Goal: Information Seeking & Learning: Learn about a topic

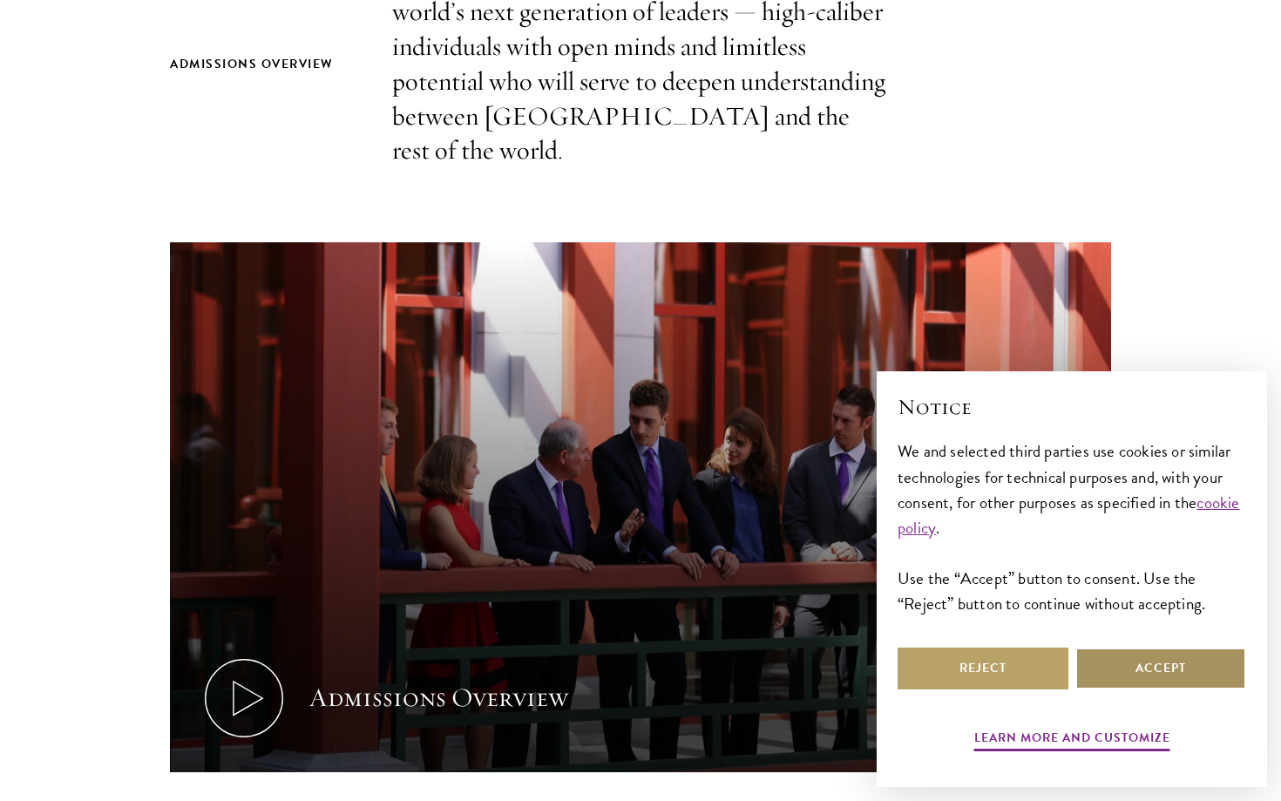
click at [1113, 668] on button "Accept" at bounding box center [1160, 668] width 171 height 42
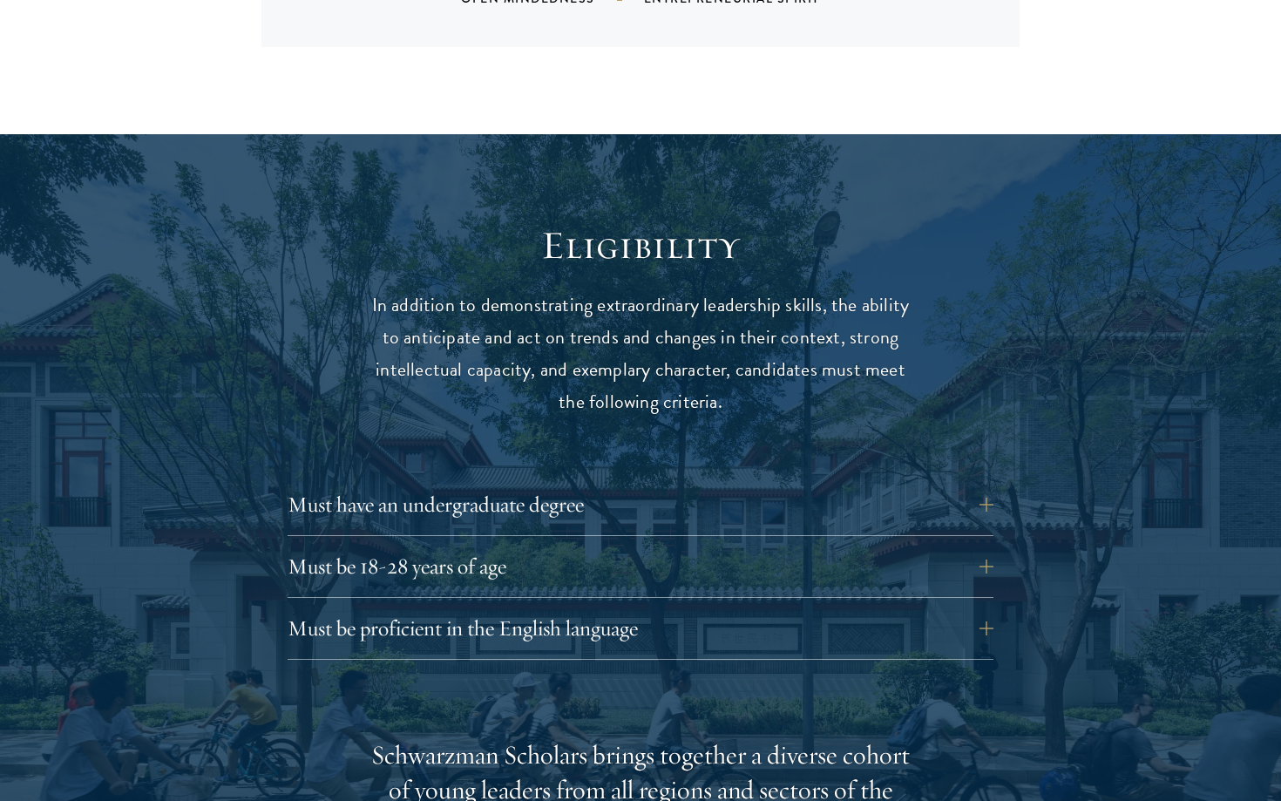
scroll to position [2337, 0]
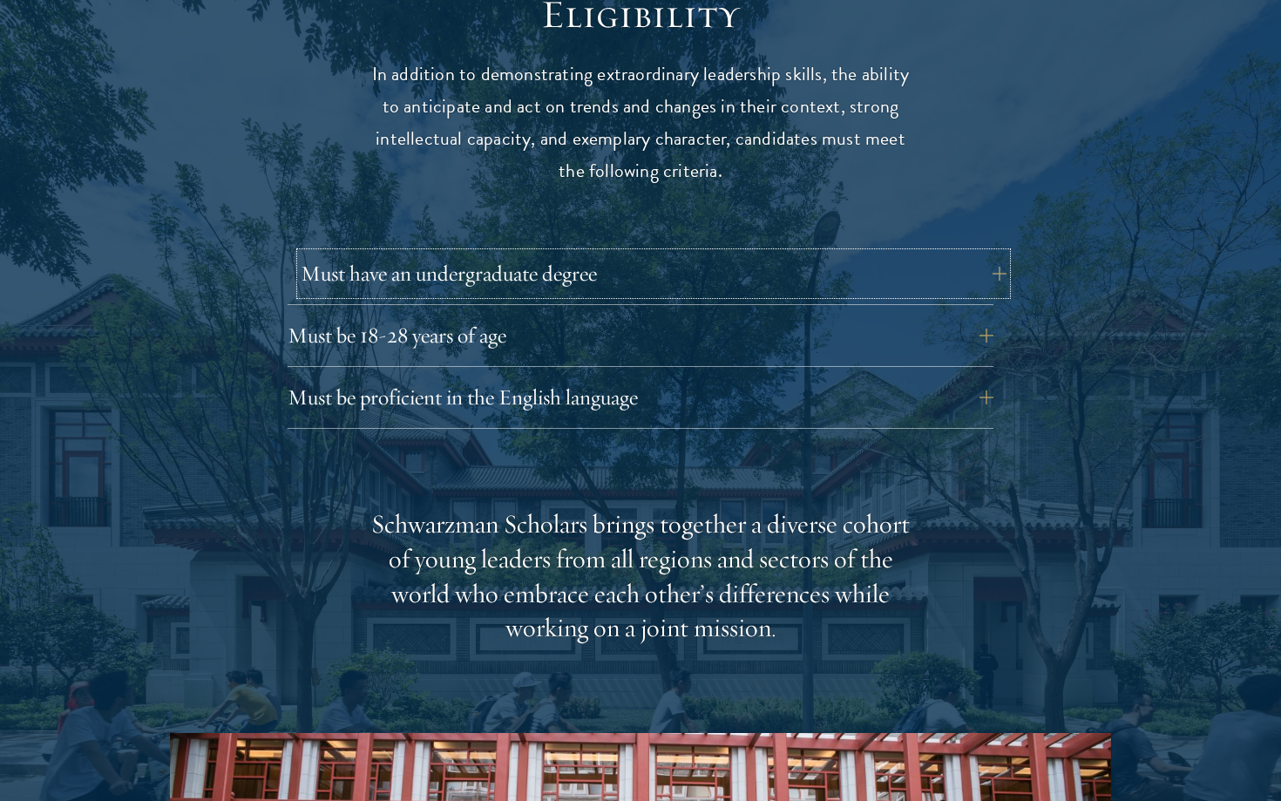
click at [902, 253] on button "Must have an undergraduate degree" at bounding box center [654, 274] width 706 height 42
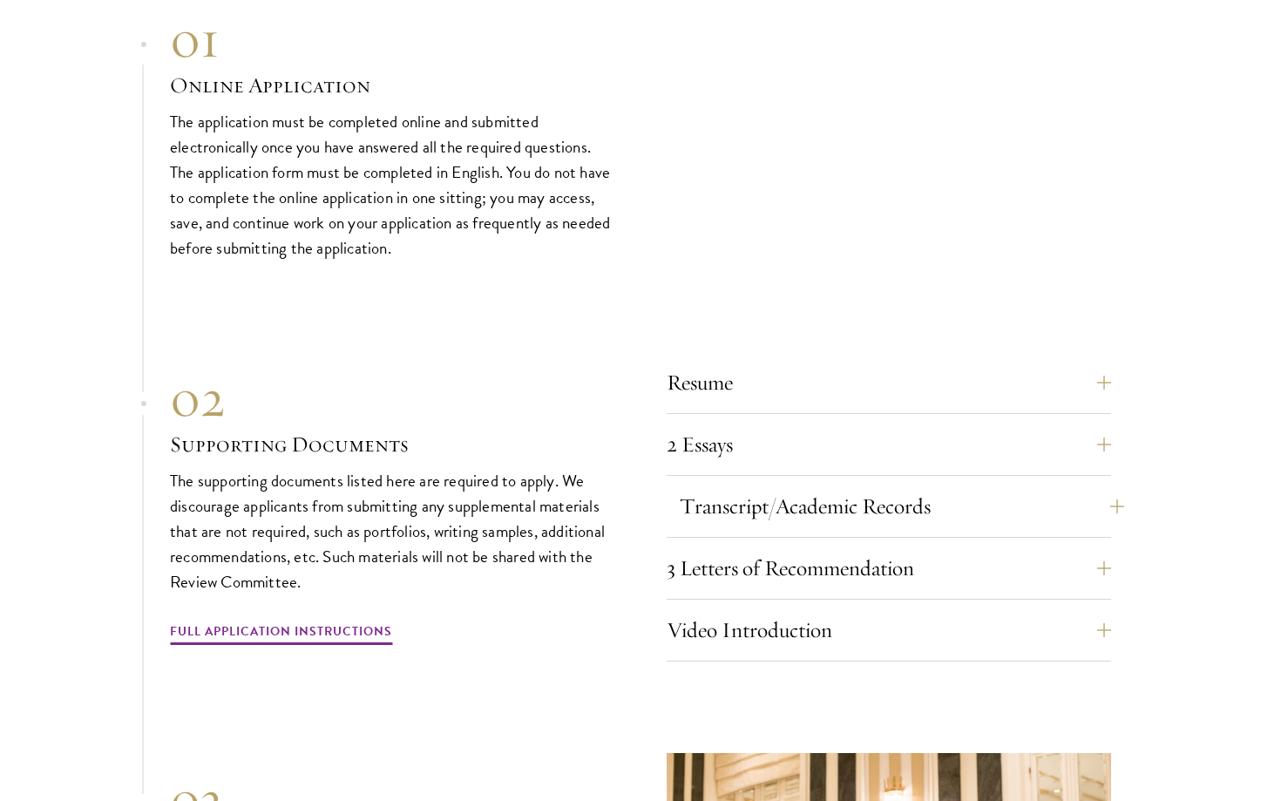
scroll to position [5485, 0]
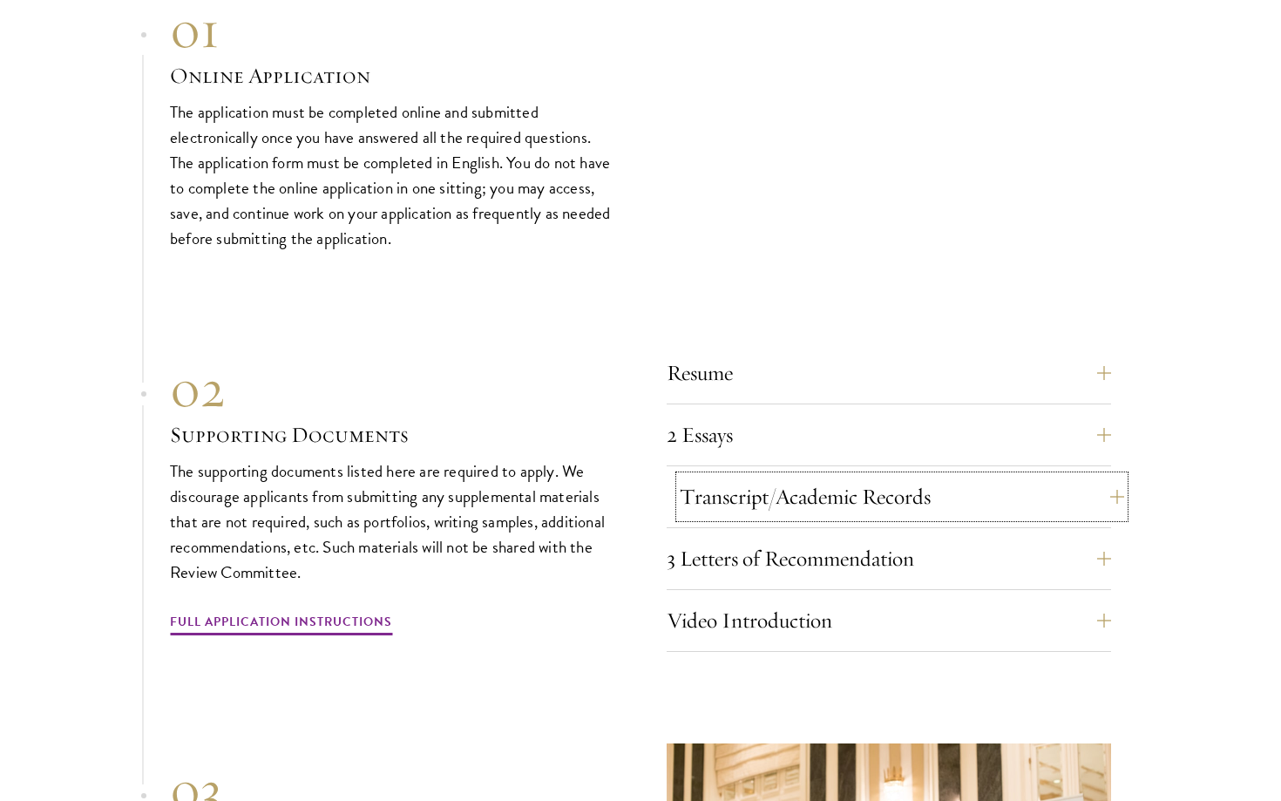
click at [805, 476] on button "Transcript/Academic Records" at bounding box center [902, 497] width 444 height 42
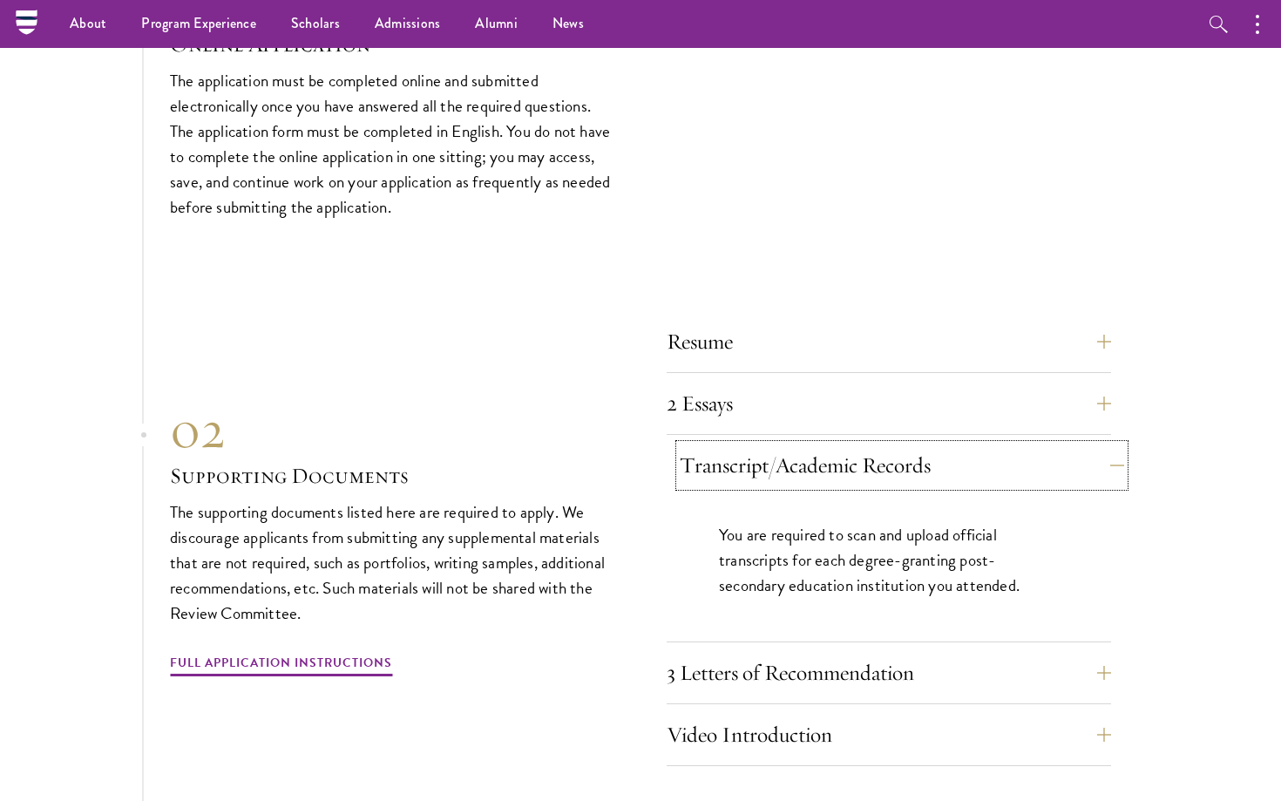
scroll to position [5238, 0]
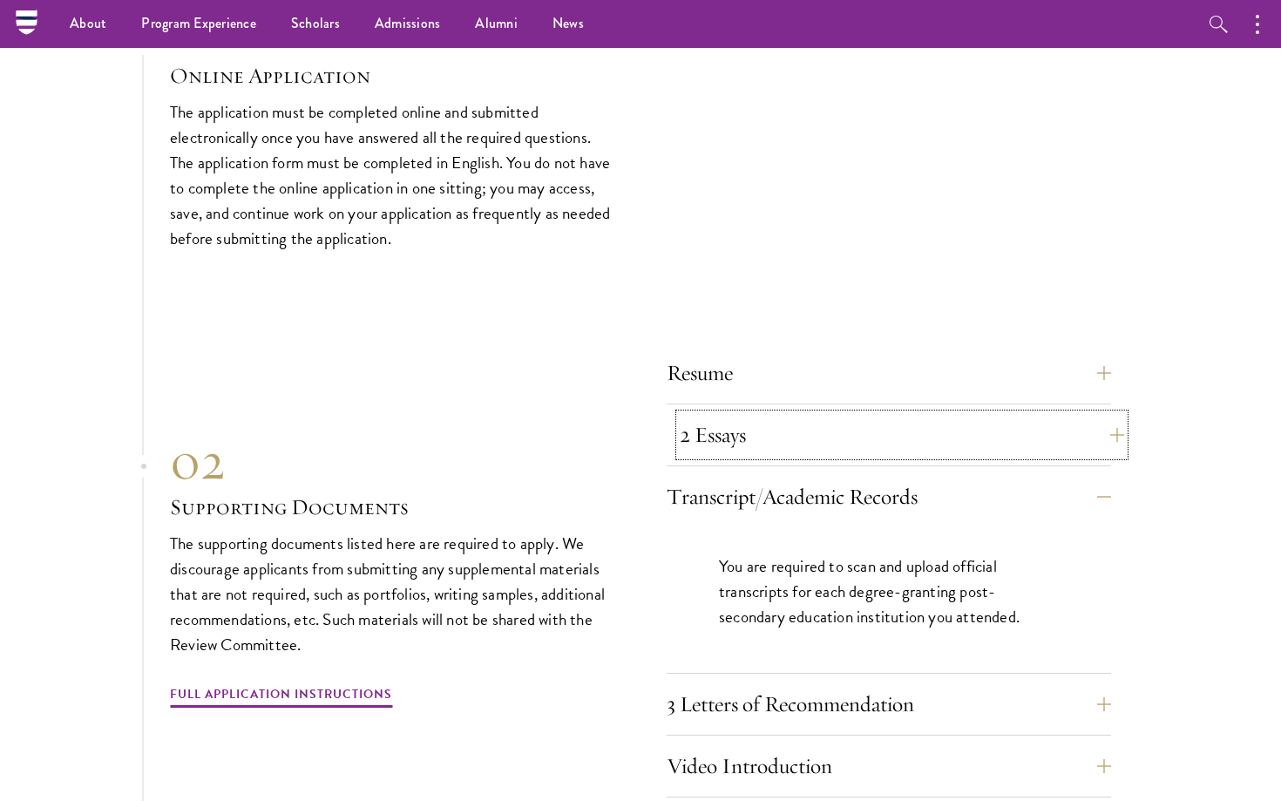
click at [828, 414] on button "2 Essays" at bounding box center [902, 435] width 444 height 42
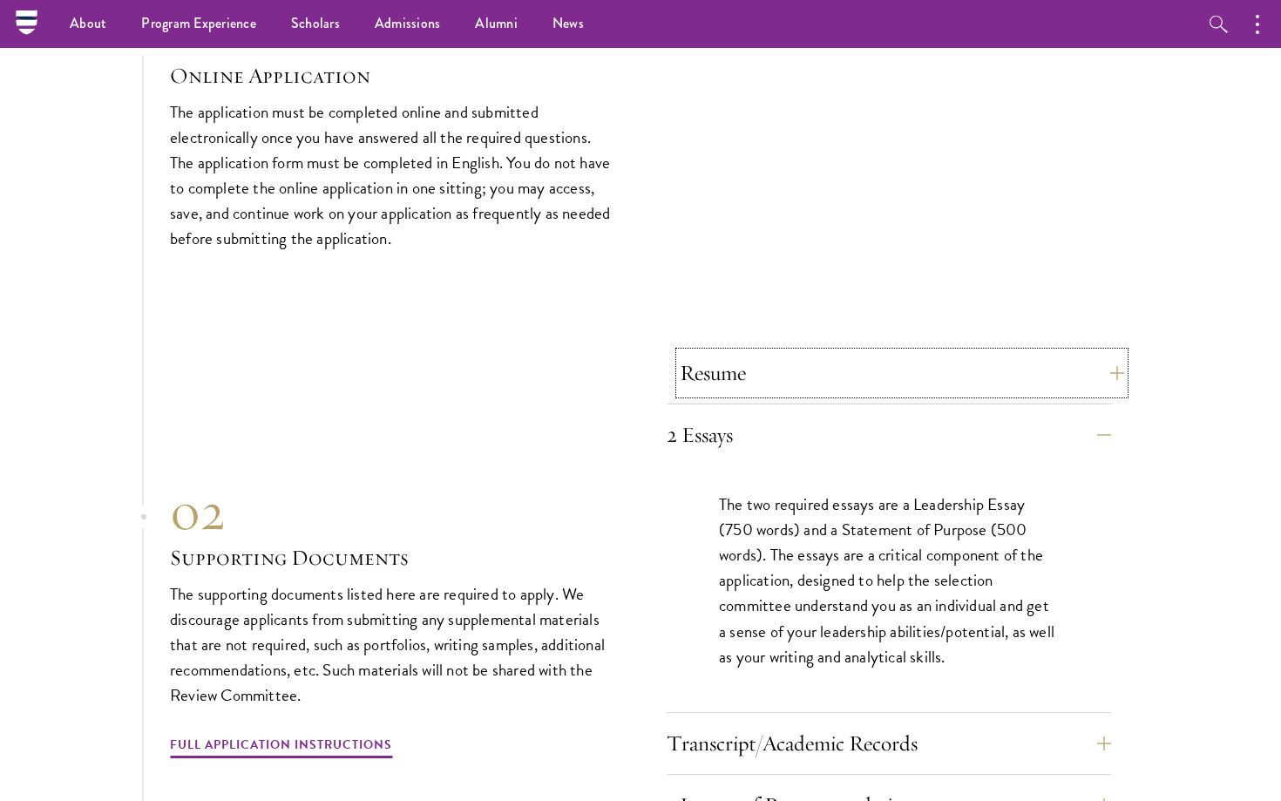
click at [845, 353] on button "Resume" at bounding box center [902, 373] width 444 height 42
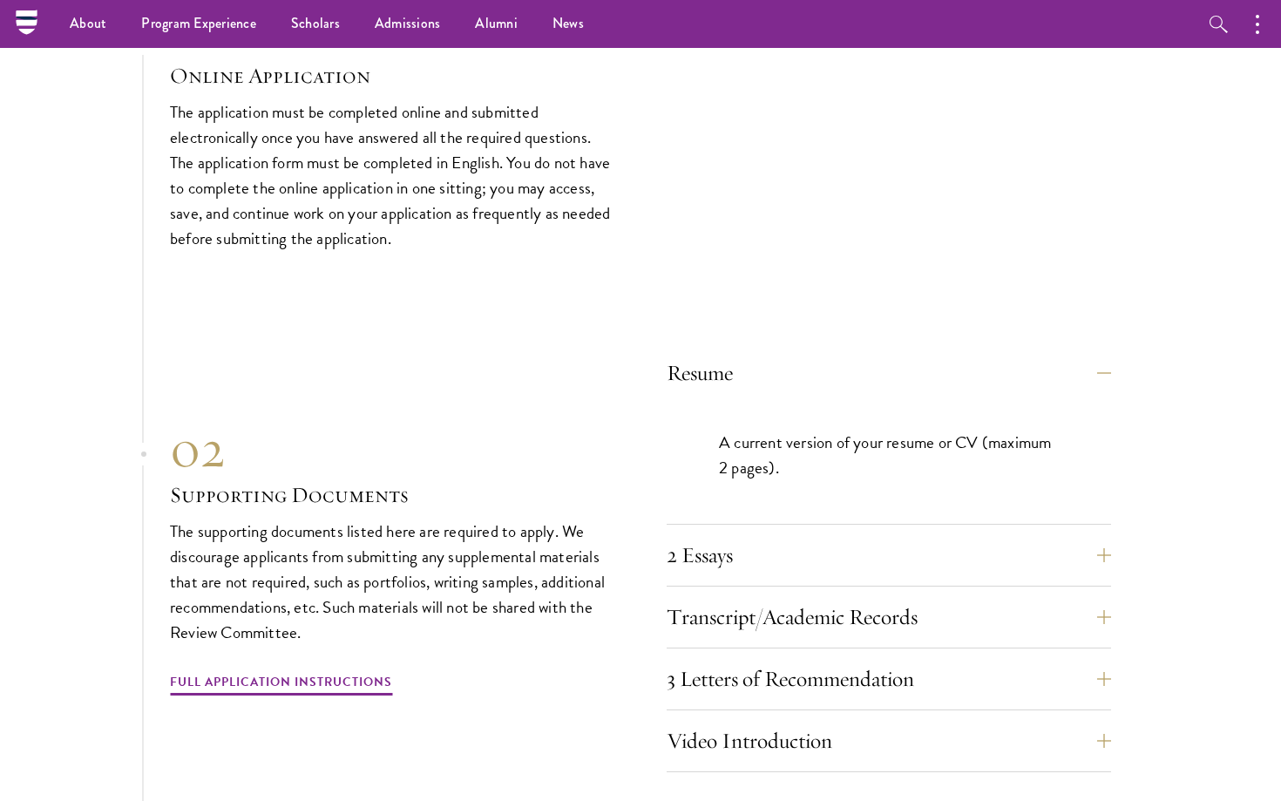
click at [844, 478] on div "A current version of your resume or CV (maximum 2 pages)." at bounding box center [889, 463] width 444 height 120
click at [846, 493] on div "Resume A current version of your resume or CV (maximum 2 pages). 2 Essays The t…" at bounding box center [889, 562] width 444 height 420
click at [851, 534] on button "2 Essays" at bounding box center [902, 555] width 444 height 42
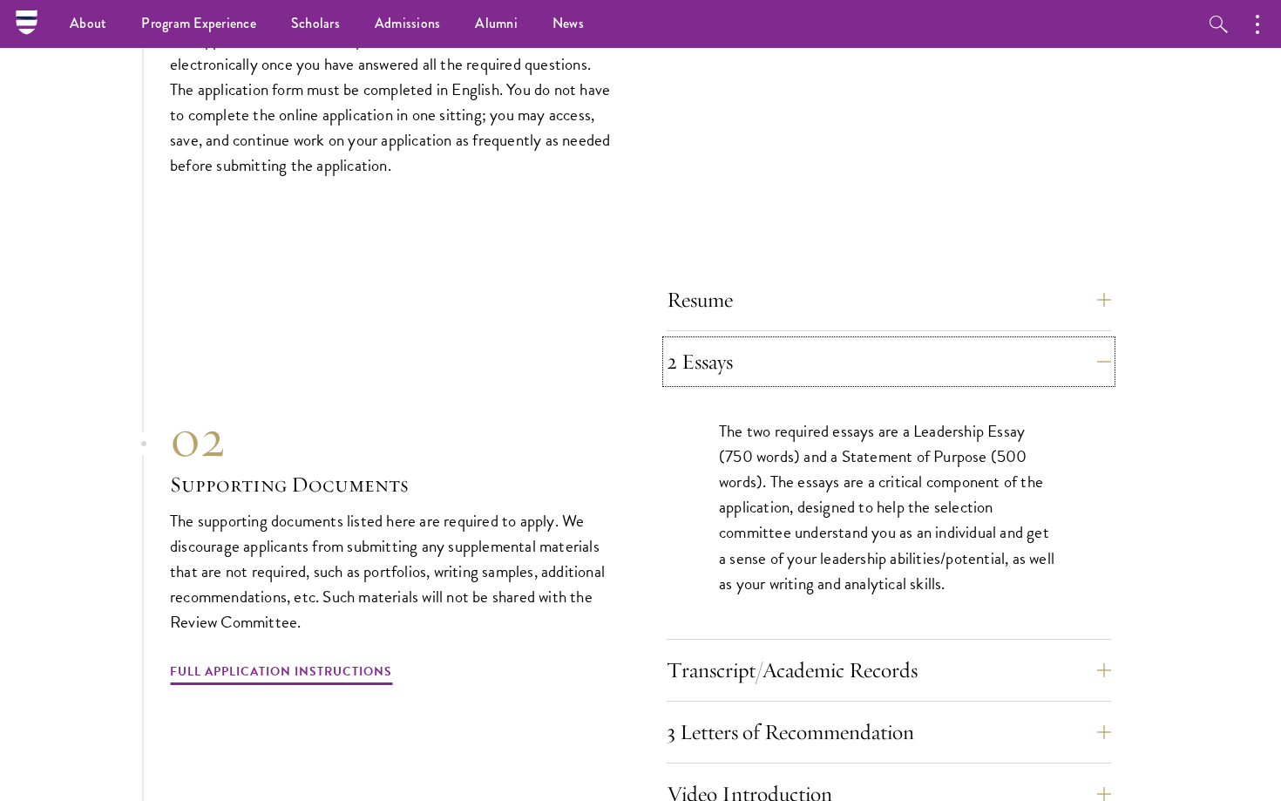
scroll to position [5521, 0]
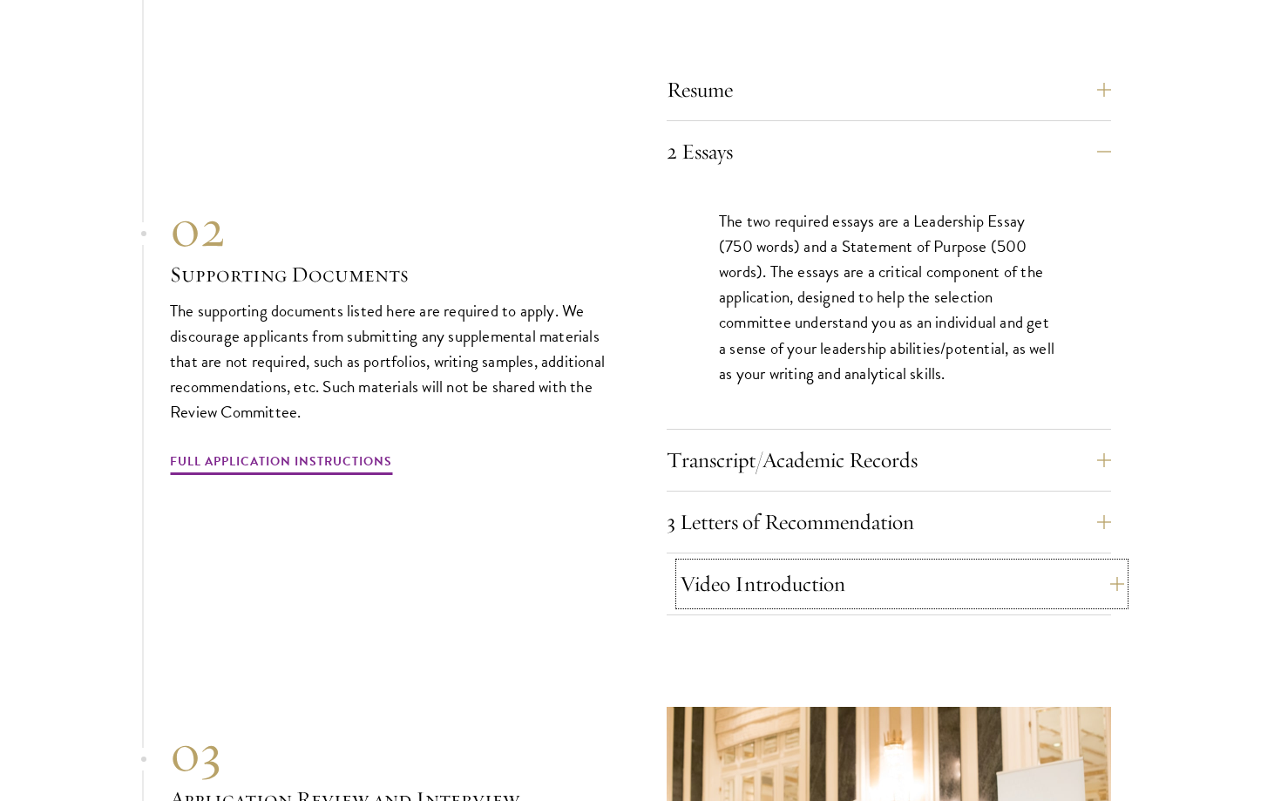
click at [885, 569] on button "Video Introduction" at bounding box center [902, 584] width 444 height 42
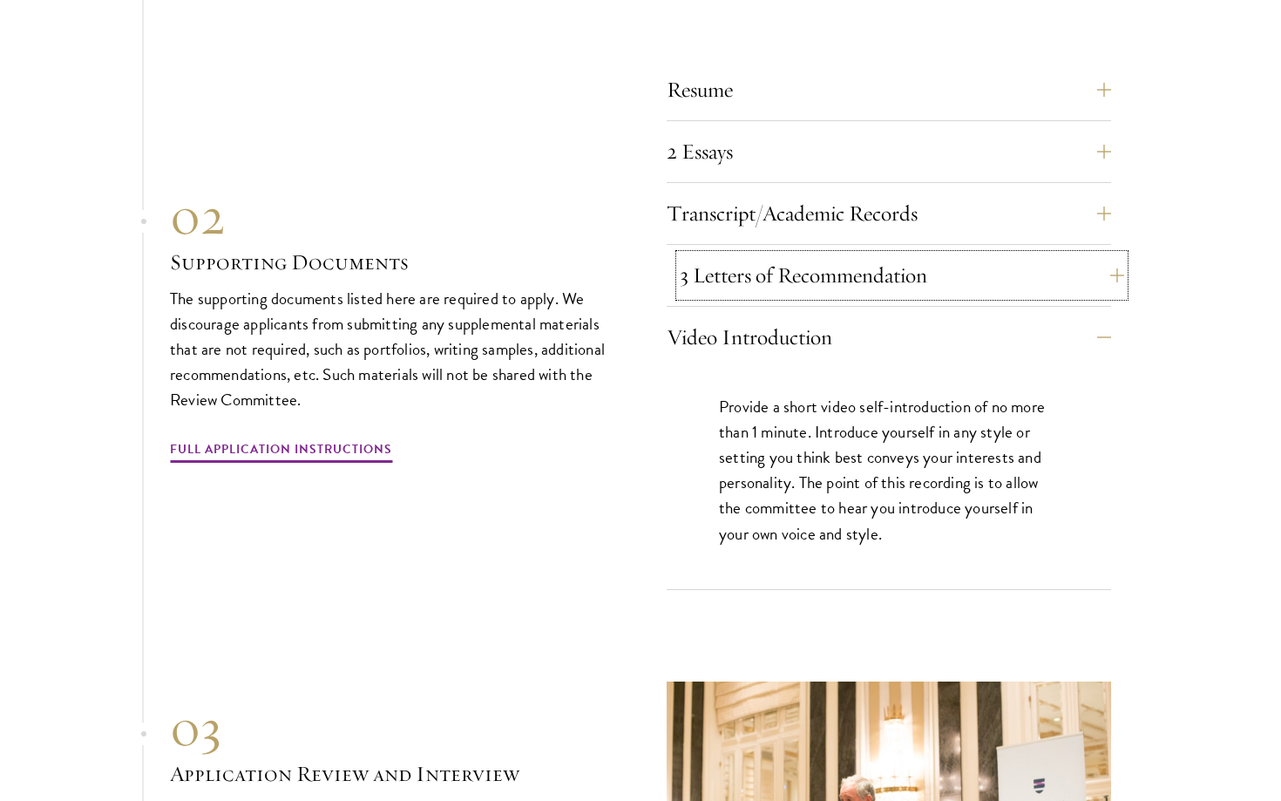
click at [905, 254] on button "3 Letters of Recommendation" at bounding box center [902, 275] width 444 height 42
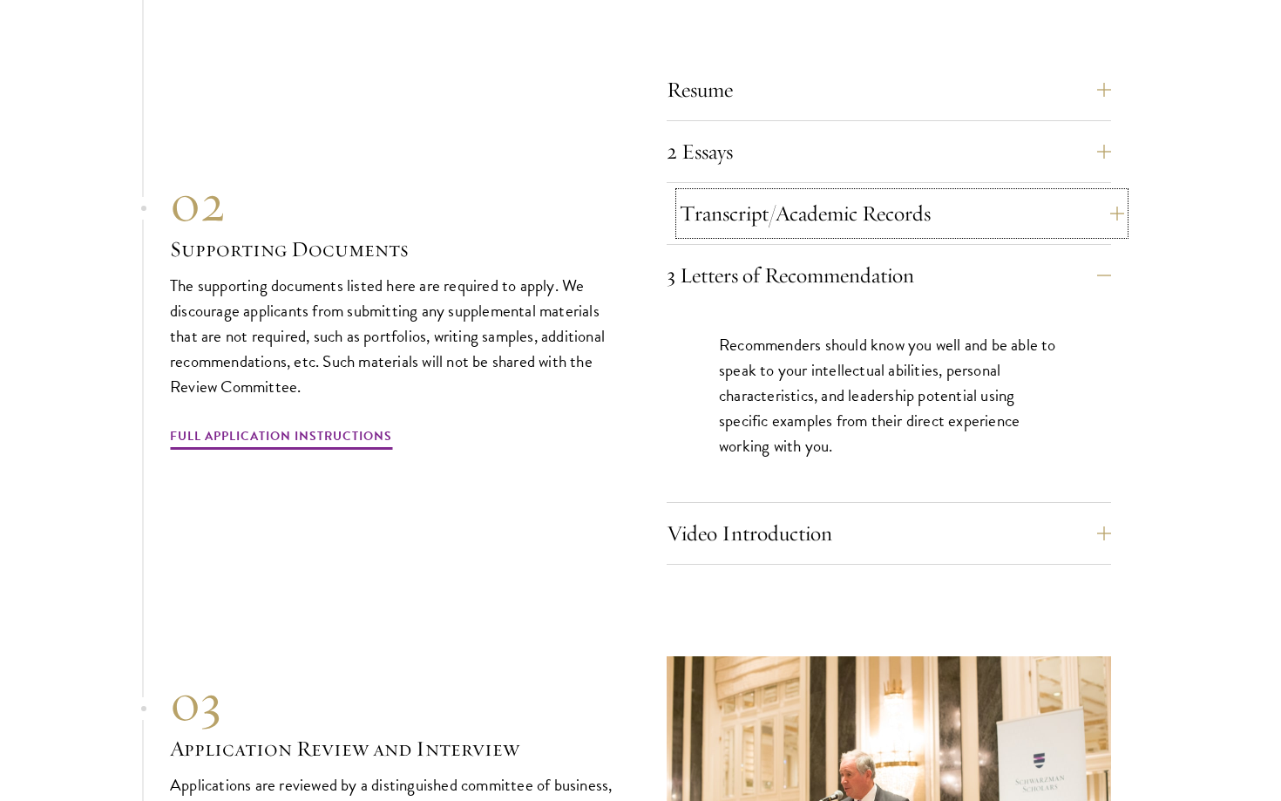
click at [936, 193] on button "Transcript/Academic Records" at bounding box center [902, 214] width 444 height 42
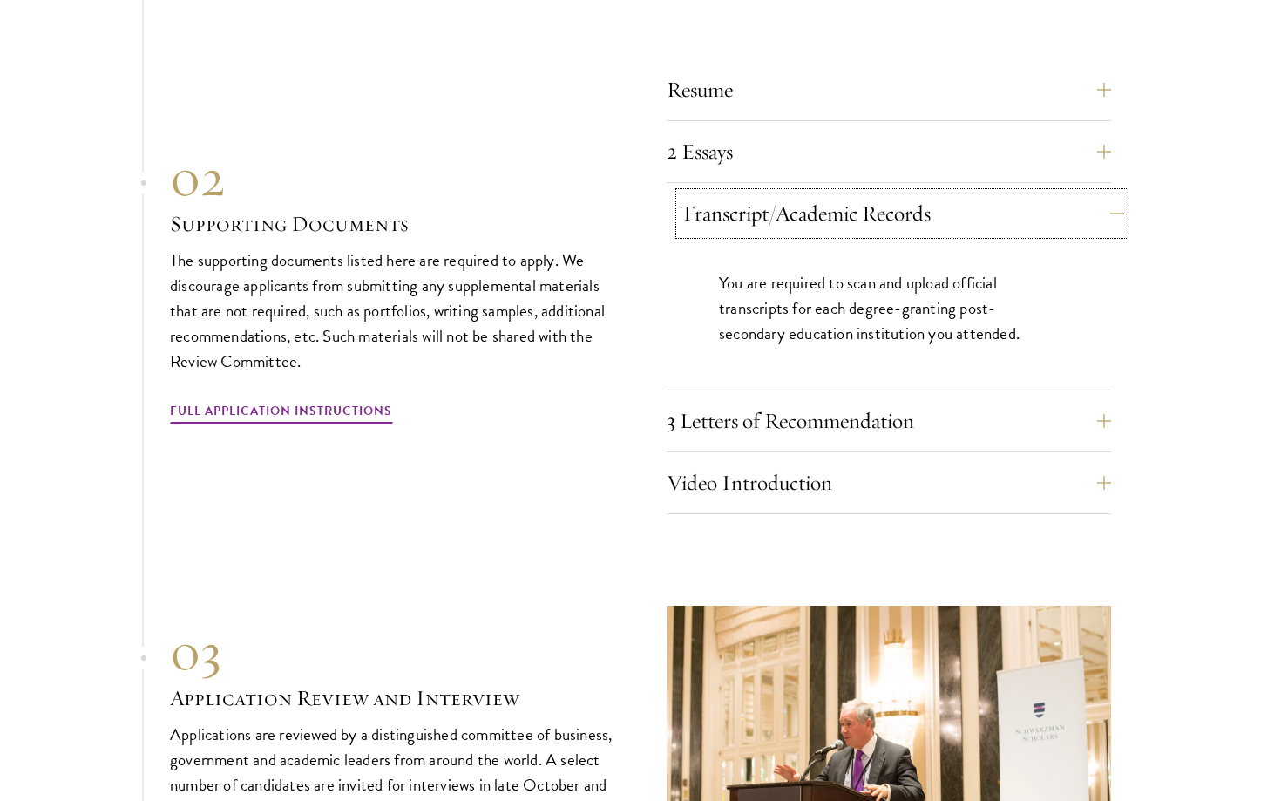
click at [929, 193] on button "Transcript/Academic Records" at bounding box center [902, 214] width 444 height 42
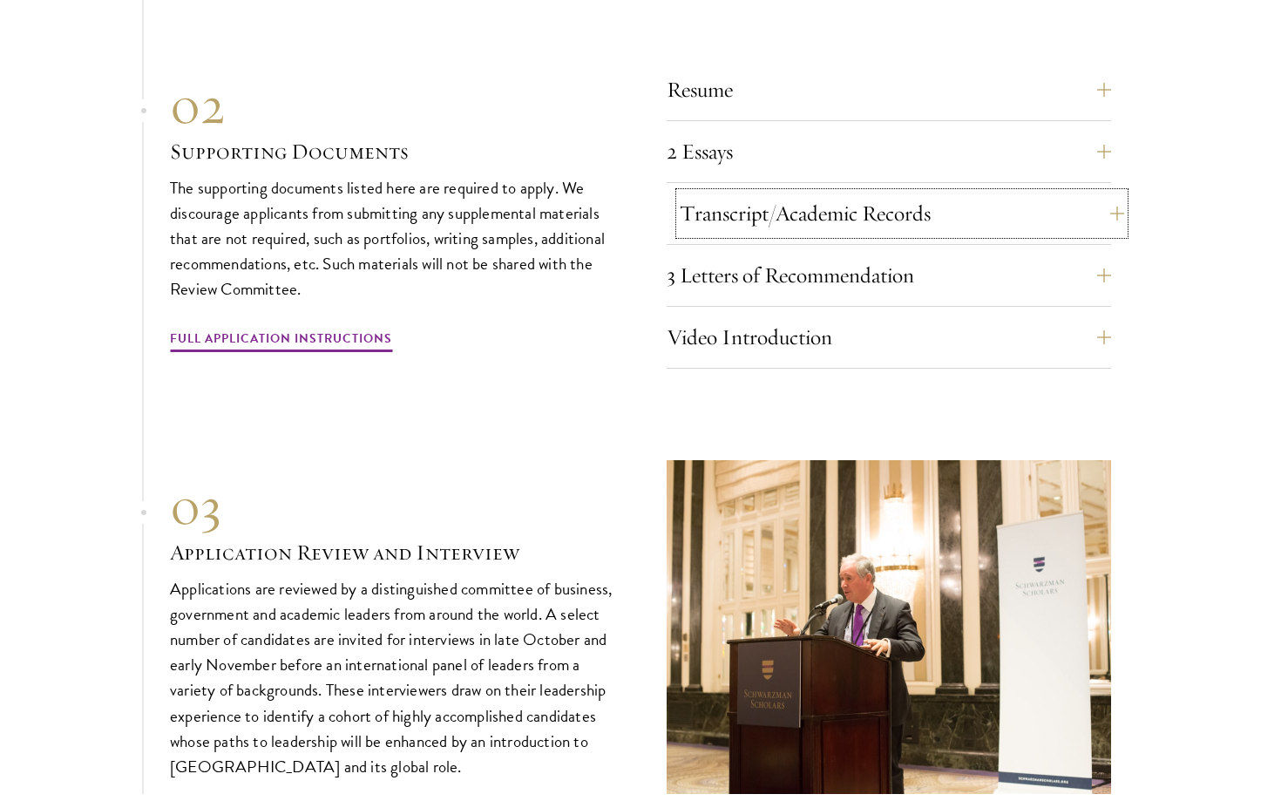
click at [932, 193] on button "Transcript/Academic Records" at bounding box center [902, 214] width 444 height 42
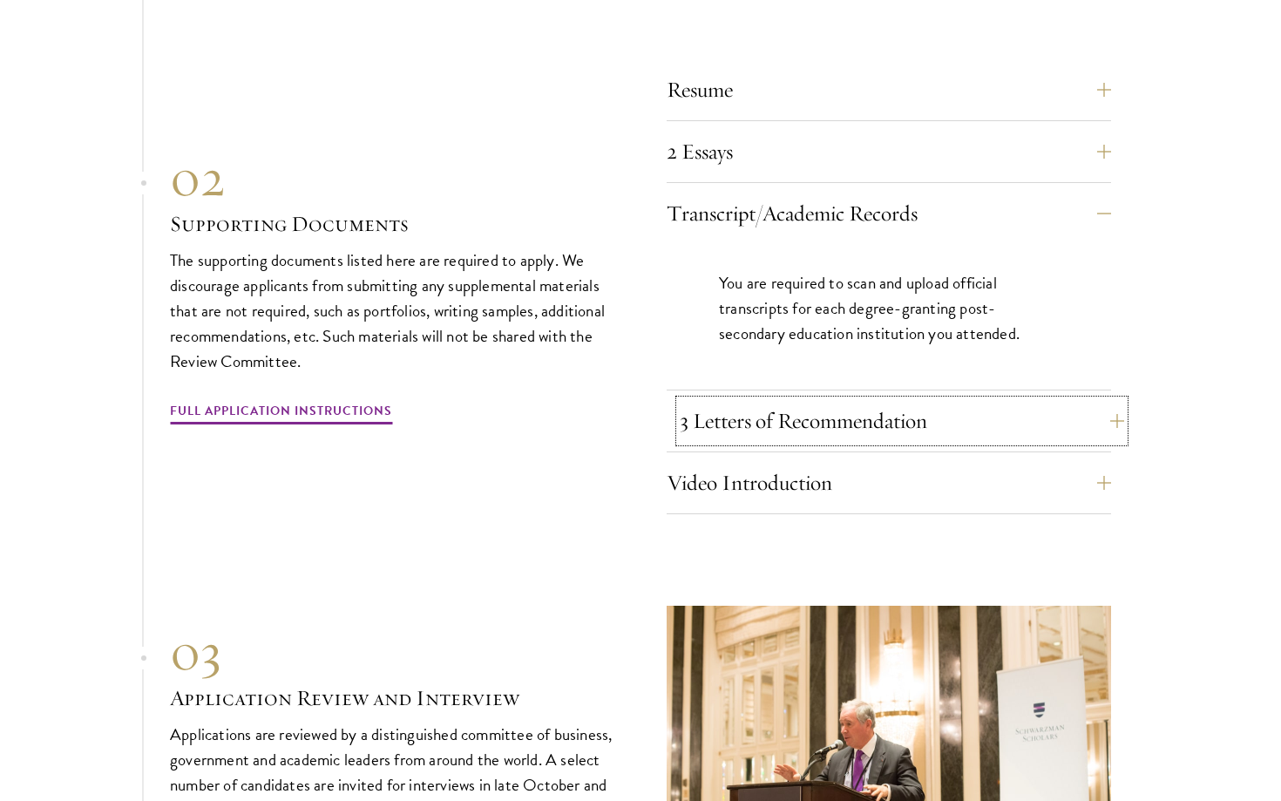
click at [898, 400] on button "3 Letters of Recommendation" at bounding box center [902, 421] width 444 height 42
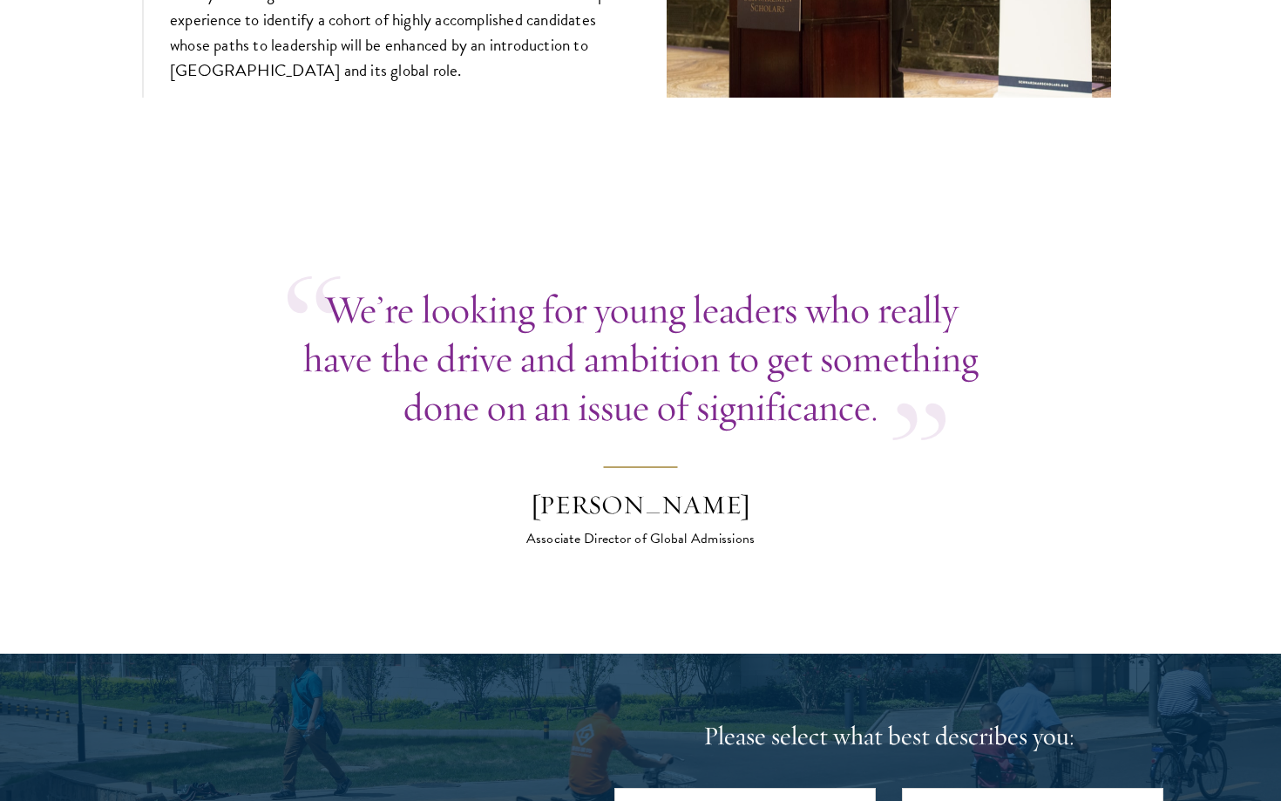
scroll to position [6733, 0]
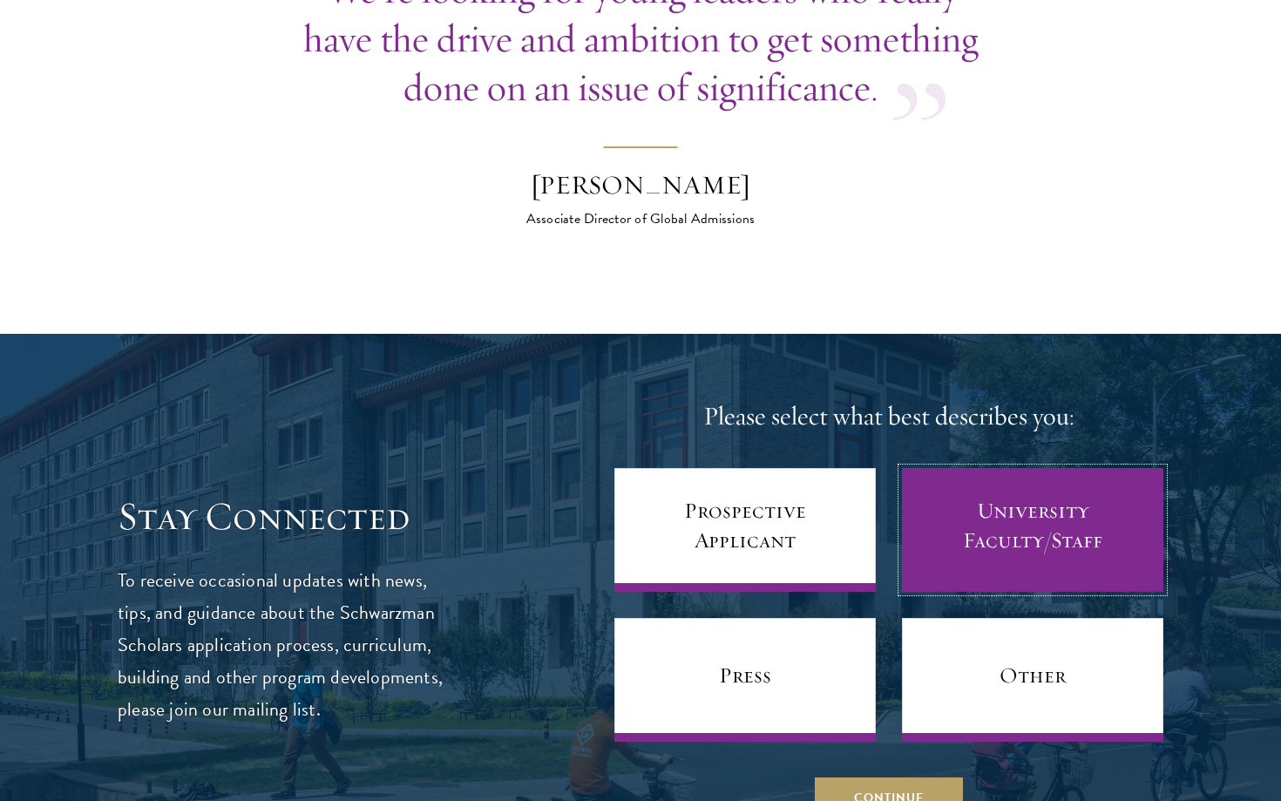
click at [930, 509] on link "University Faculty/Staff" at bounding box center [1032, 530] width 261 height 124
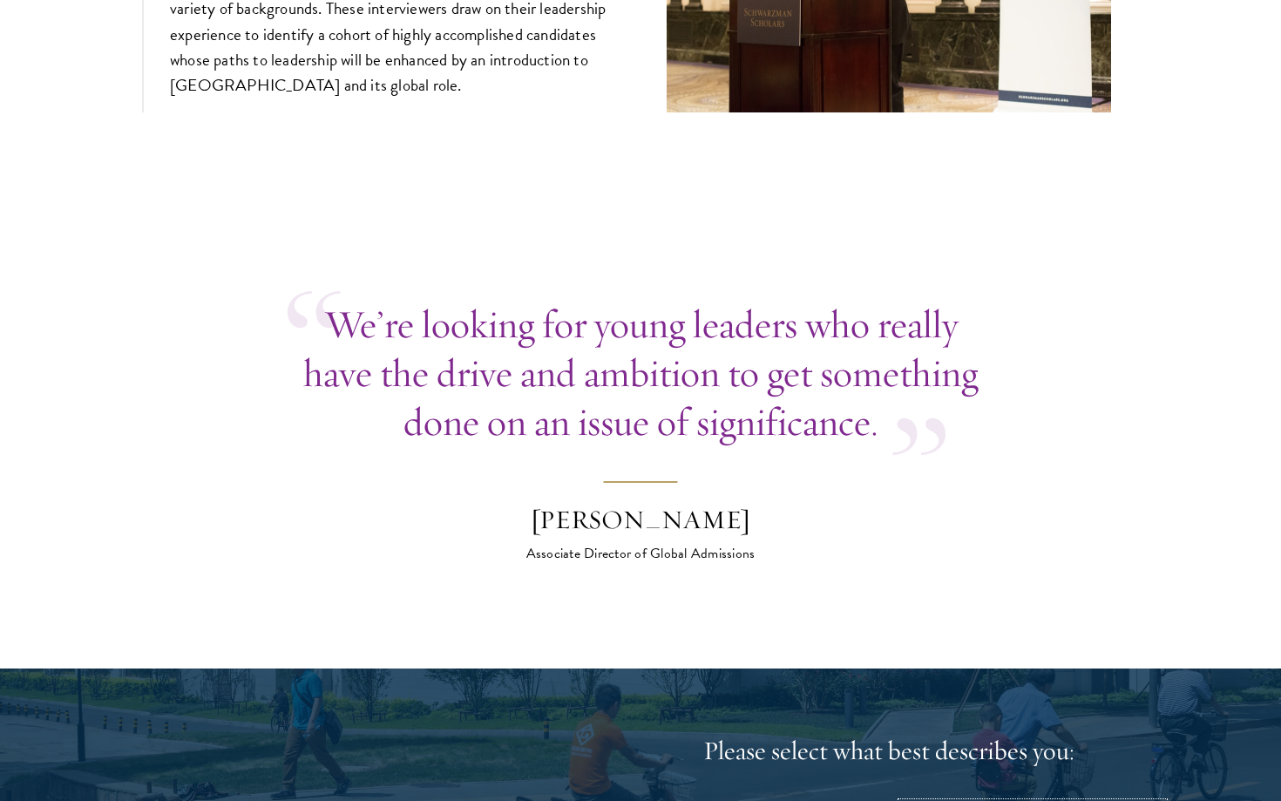
scroll to position [6401, 0]
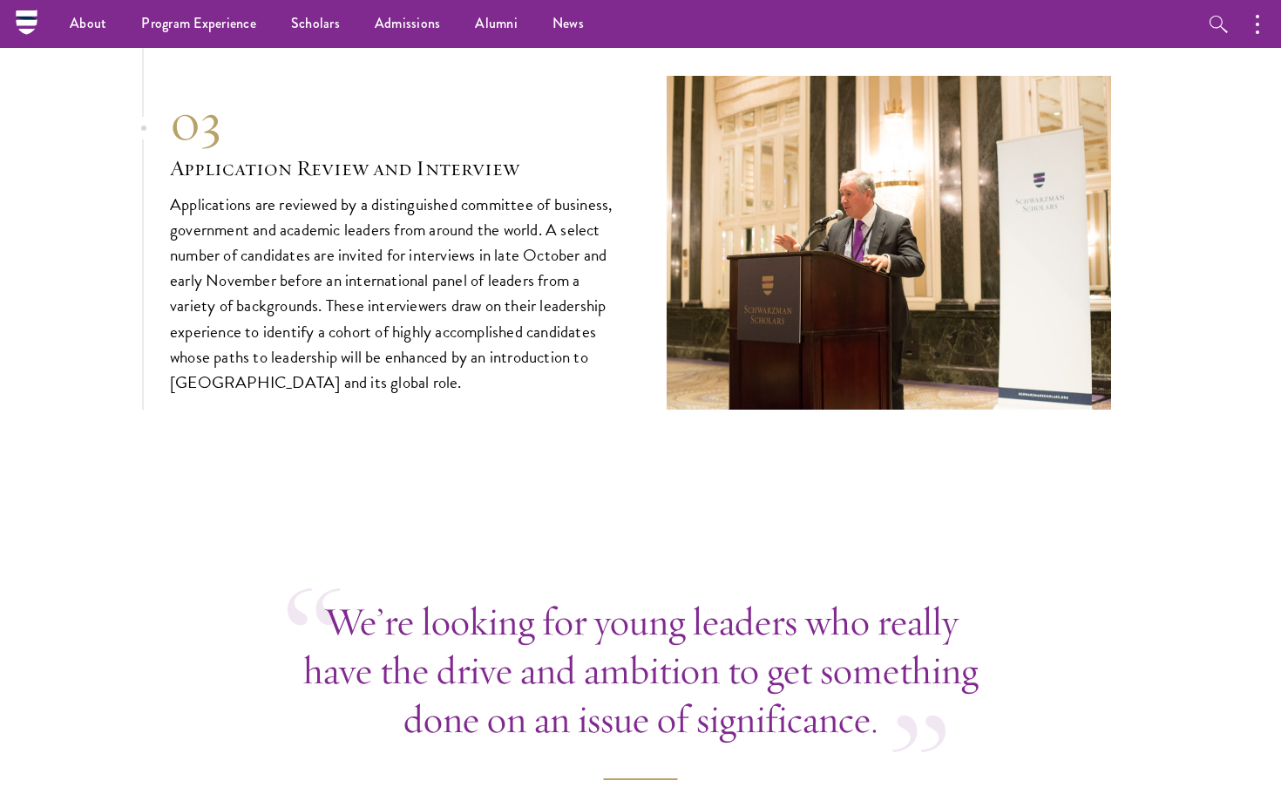
scroll to position [6096, 0]
